Goal: Transaction & Acquisition: Book appointment/travel/reservation

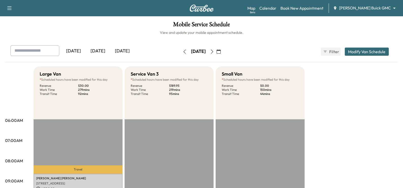
scroll to position [25, 0]
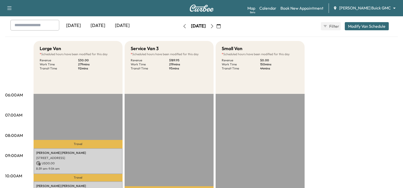
click at [378, 7] on body "Support Log Out Map Beta Calendar Book New Appointment [PERSON_NAME] Buick GMC …" at bounding box center [201, 69] width 403 height 188
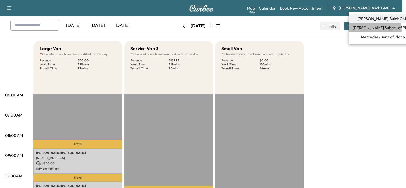
click at [374, 29] on span "[PERSON_NAME] Subaru of Plano" at bounding box center [383, 28] width 60 height 6
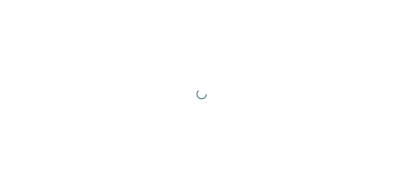
scroll to position [0, 0]
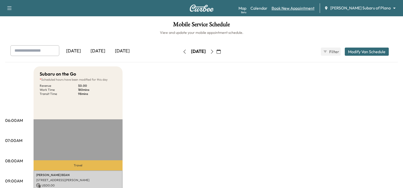
click at [309, 10] on link "Book New Appointment" at bounding box center [292, 8] width 43 height 6
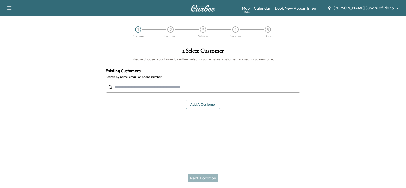
click at [202, 90] on input "text" at bounding box center [203, 87] width 195 height 11
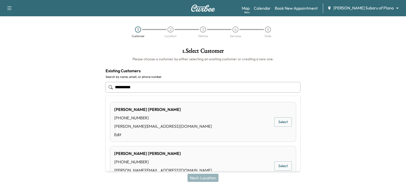
click at [284, 123] on button "Select" at bounding box center [284, 121] width 18 height 9
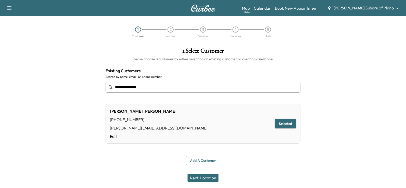
type input "**********"
click at [282, 124] on button "Selected" at bounding box center [285, 123] width 21 height 9
click at [206, 175] on button "Next: Location" at bounding box center [203, 177] width 31 height 8
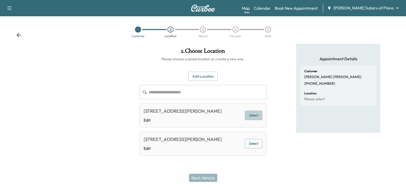
click at [247, 110] on button "Select" at bounding box center [254, 114] width 18 height 9
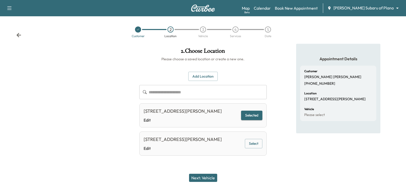
click at [212, 178] on button "Next: Vehicle" at bounding box center [203, 177] width 28 height 8
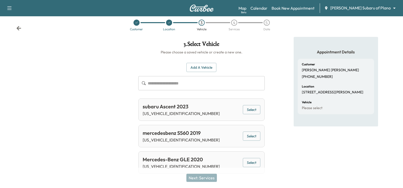
scroll to position [13, 0]
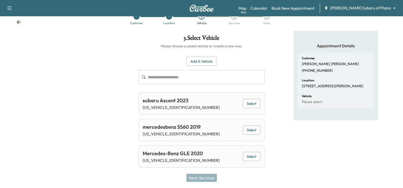
click at [255, 104] on button "Select" at bounding box center [252, 103] width 18 height 9
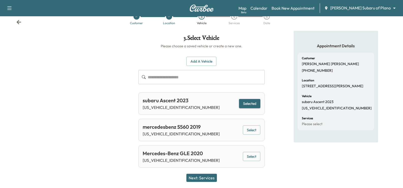
click at [213, 180] on button "Next: Services" at bounding box center [201, 177] width 30 height 8
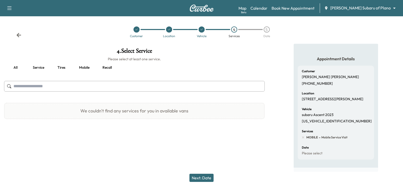
scroll to position [0, 0]
click at [120, 111] on p "We couldn't find any services for you in available vans" at bounding box center [134, 110] width 108 height 7
click at [38, 67] on button "Service" at bounding box center [38, 67] width 23 height 12
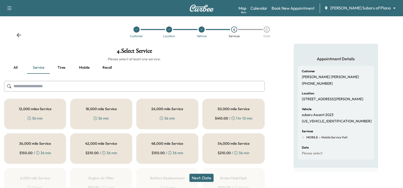
click at [43, 118] on div "12,000 miles Service 36 min" at bounding box center [35, 114] width 62 height 30
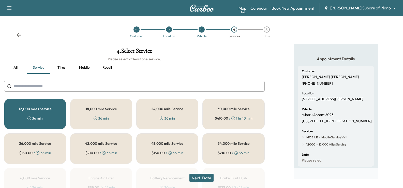
click at [211, 175] on button "Next: Date" at bounding box center [201, 177] width 24 height 8
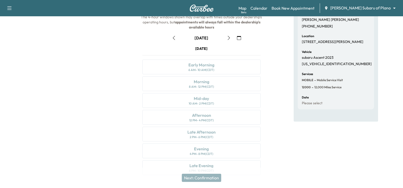
scroll to position [62, 0]
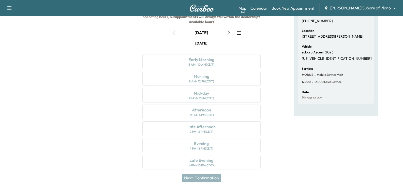
click at [227, 33] on icon "button" at bounding box center [229, 32] width 4 height 4
click at [228, 34] on icon "button" at bounding box center [229, 32] width 2 height 4
click at [236, 77] on div "Morning 8 AM - 12 PM (CDT)" at bounding box center [201, 78] width 118 height 15
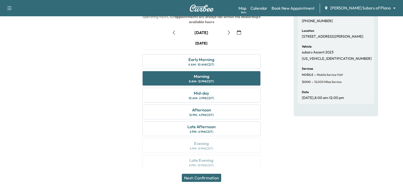
click at [212, 178] on button "Next: Confirmation" at bounding box center [201, 177] width 39 height 8
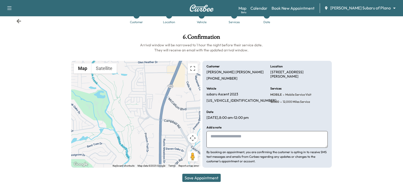
click at [212, 177] on button "Save Appointment" at bounding box center [201, 177] width 38 height 8
